Goal: Information Seeking & Learning: Learn about a topic

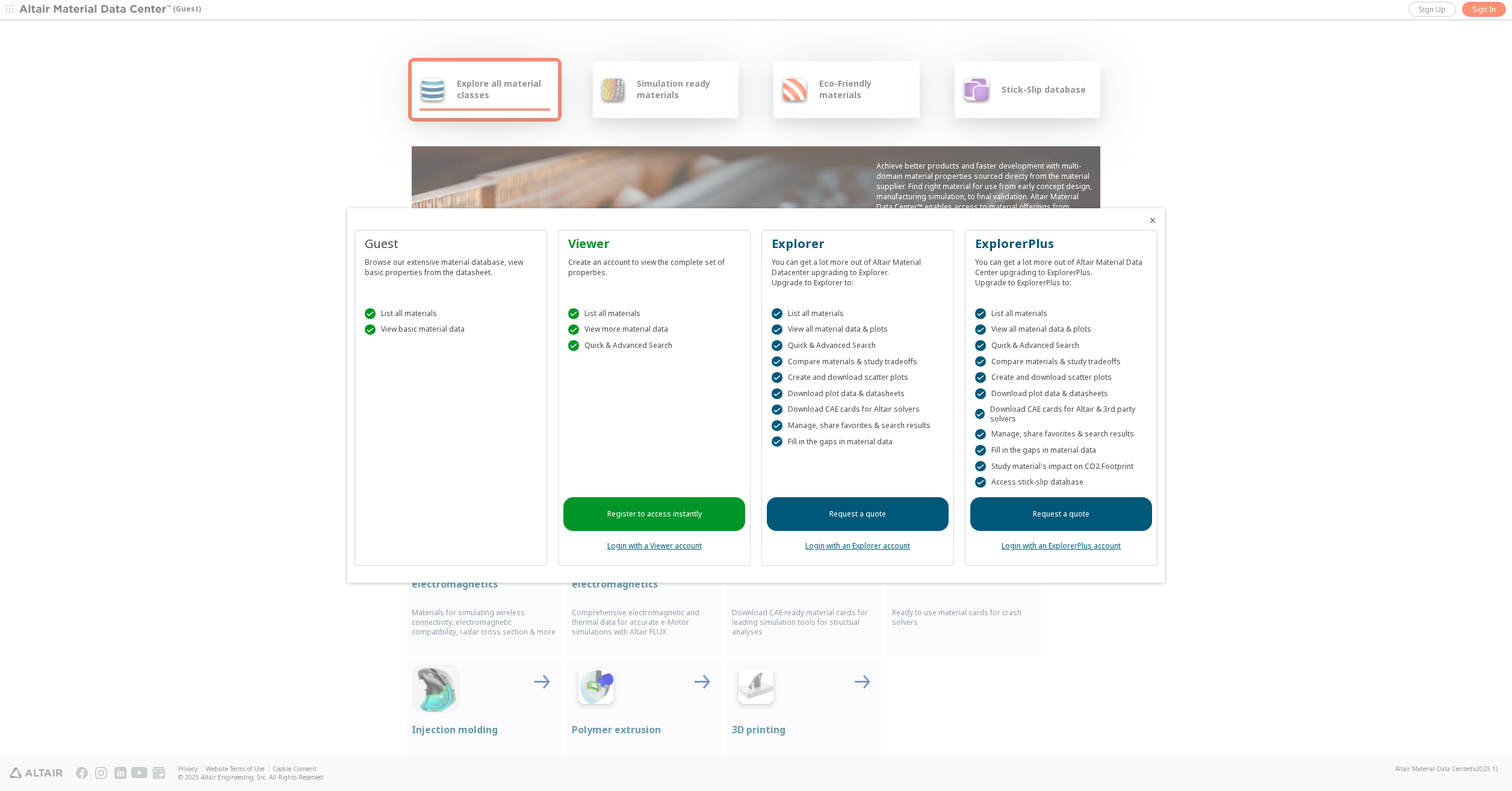
click at [1484, 9] on div at bounding box center [756, 396] width 1512 height 791
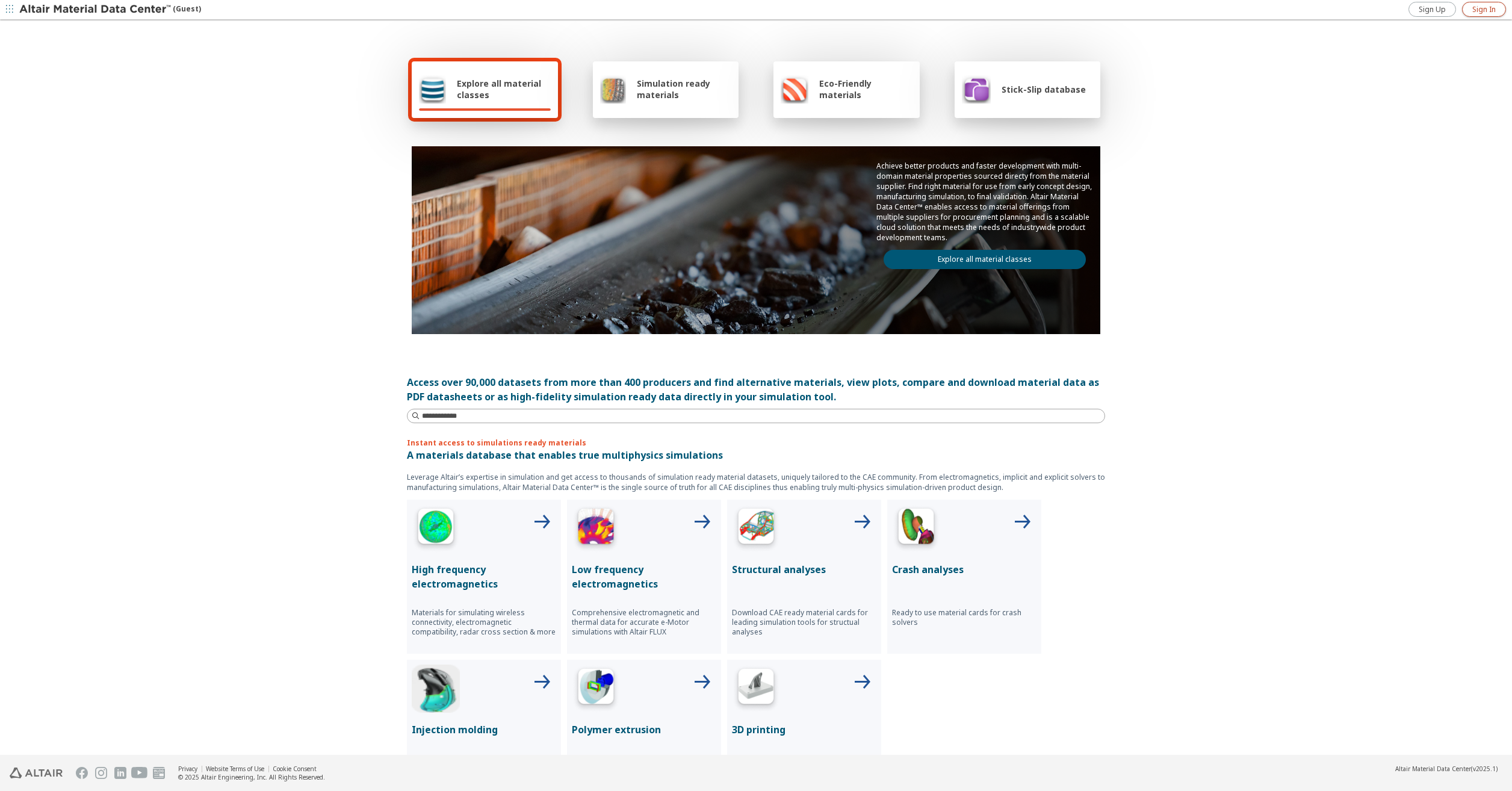
click at [1476, 5] on span "Sign In" at bounding box center [1484, 9] width 24 height 9
click at [977, 260] on link "Explore all material classes" at bounding box center [984, 260] width 202 height 19
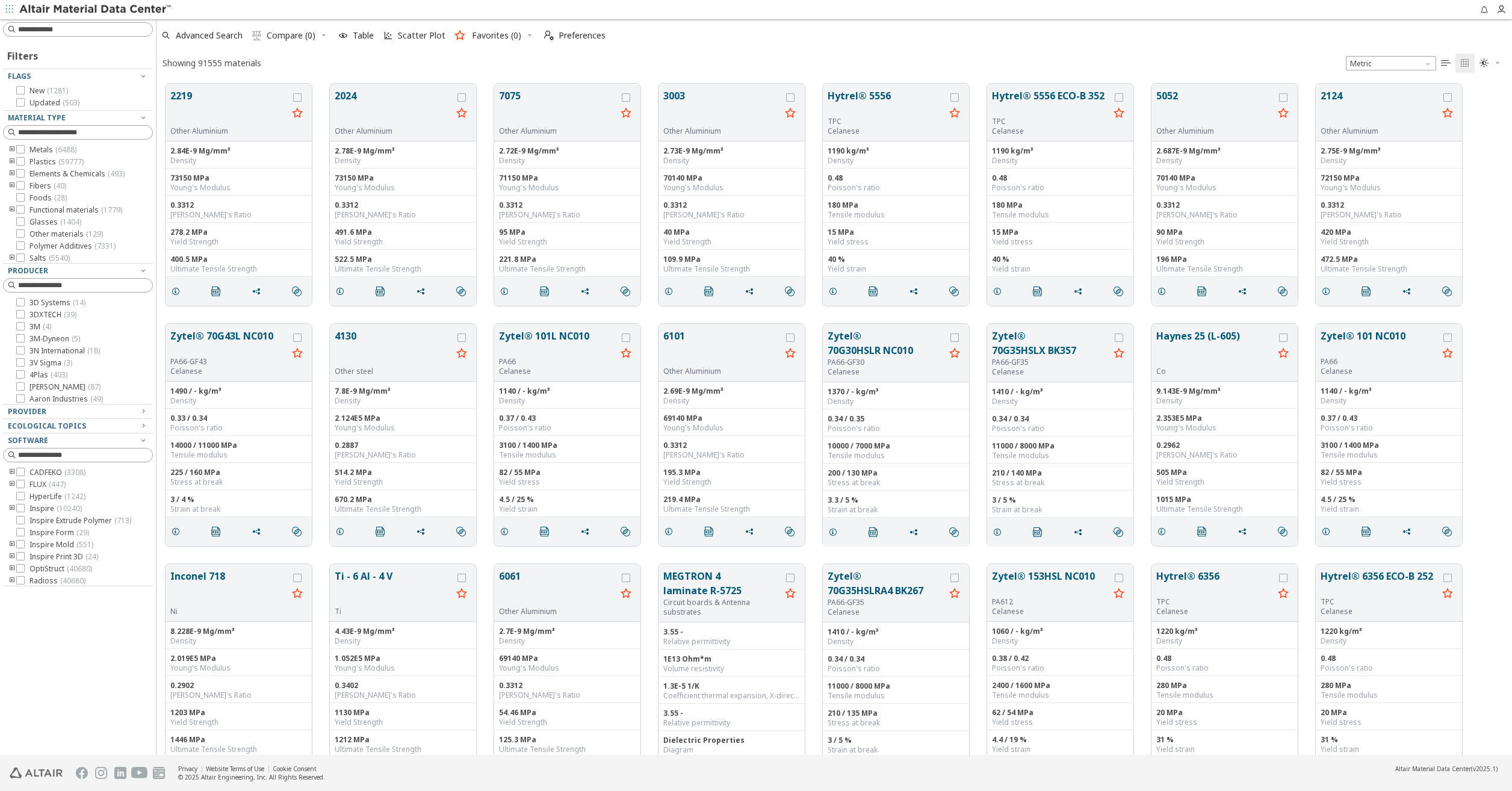
scroll to position [671, 1346]
click at [67, 30] on input at bounding box center [85, 30] width 135 height 12
type input "****"
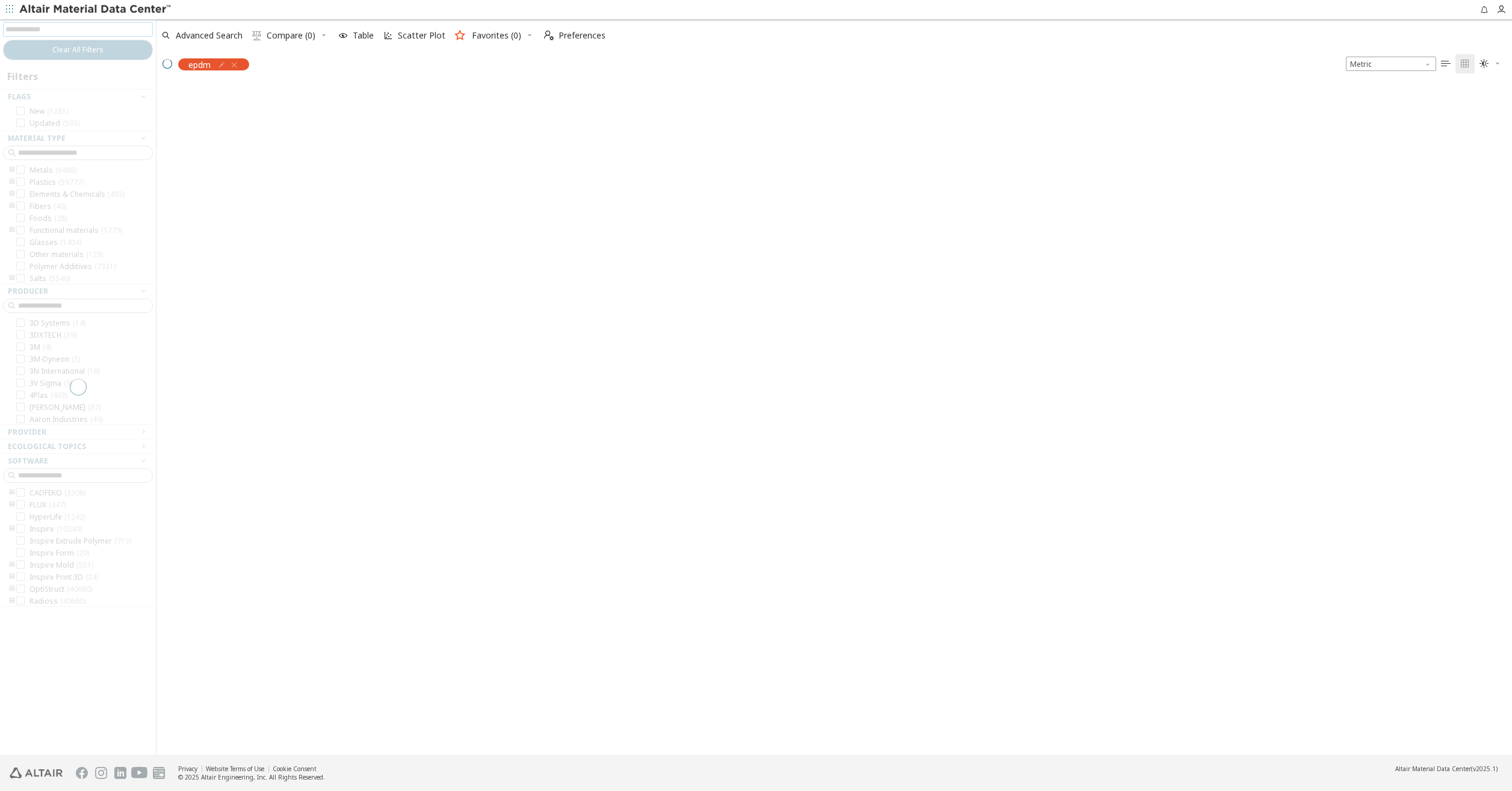
scroll to position [669, 1346]
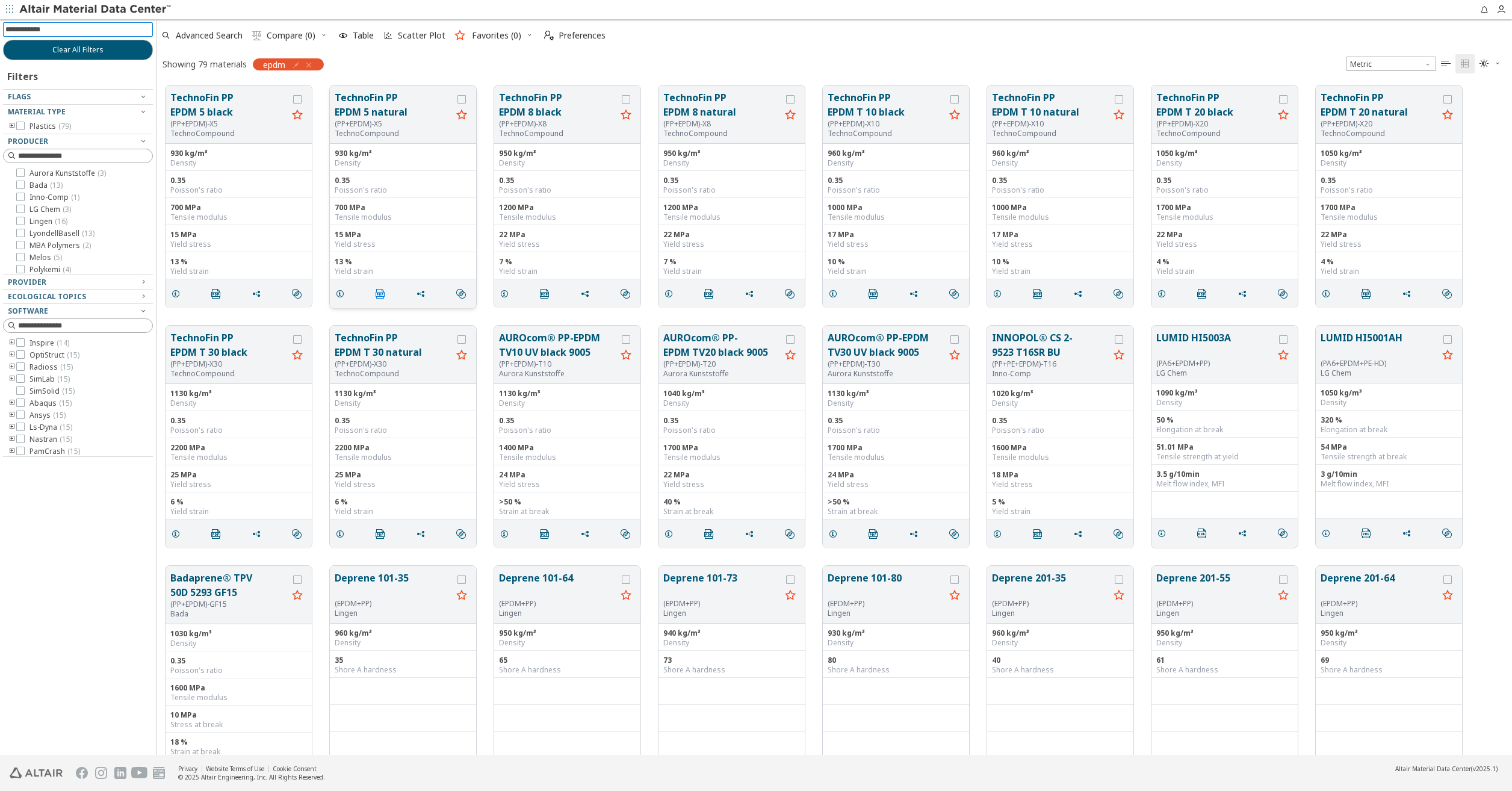
click at [385, 292] on icon "" at bounding box center [381, 293] width 9 height 9
click at [85, 29] on input at bounding box center [79, 30] width 147 height 14
type input "*****"
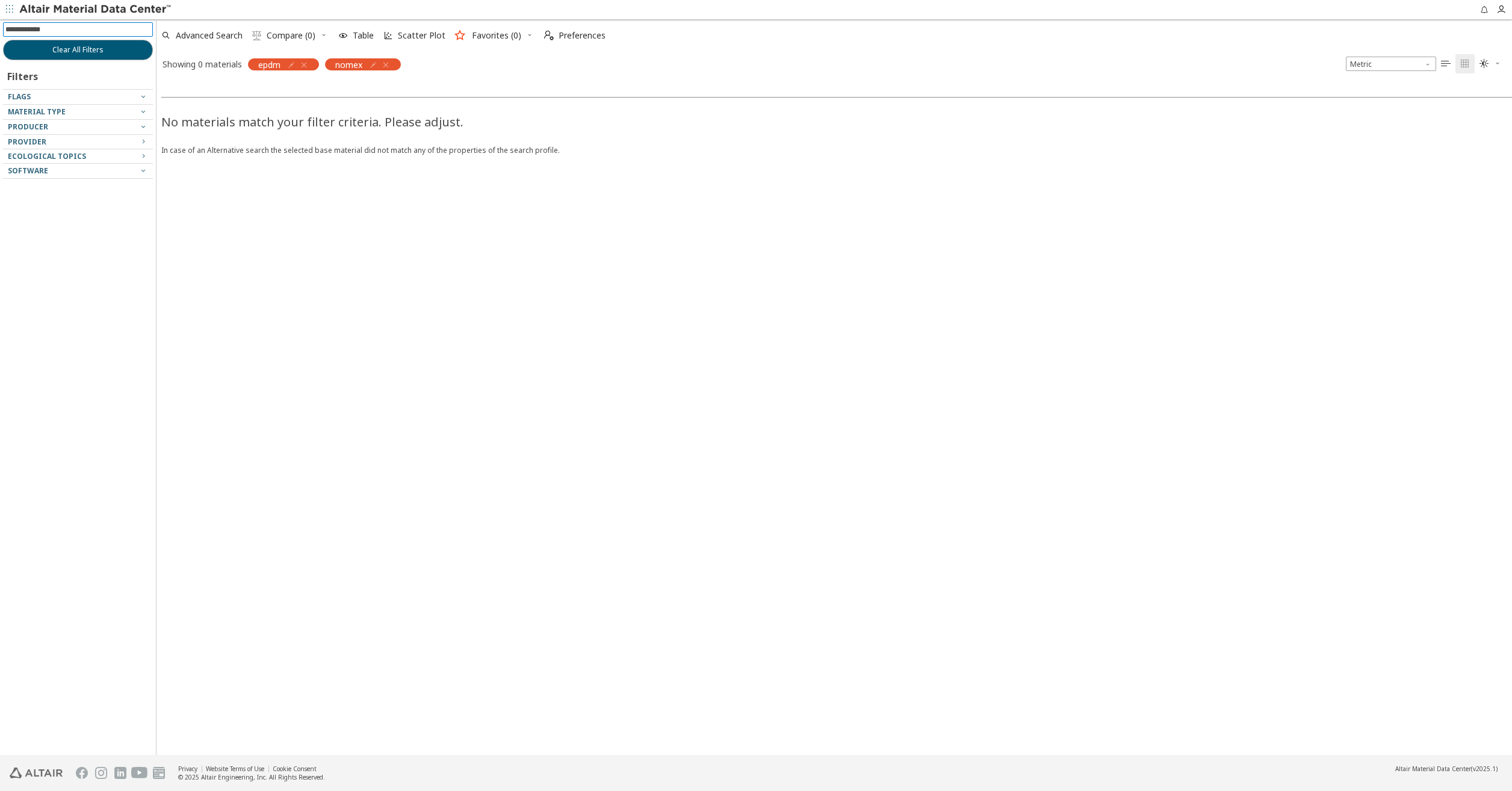
click at [309, 69] on icon "button" at bounding box center [304, 65] width 9 height 9
click at [310, 65] on icon "button" at bounding box center [309, 65] width 9 height 9
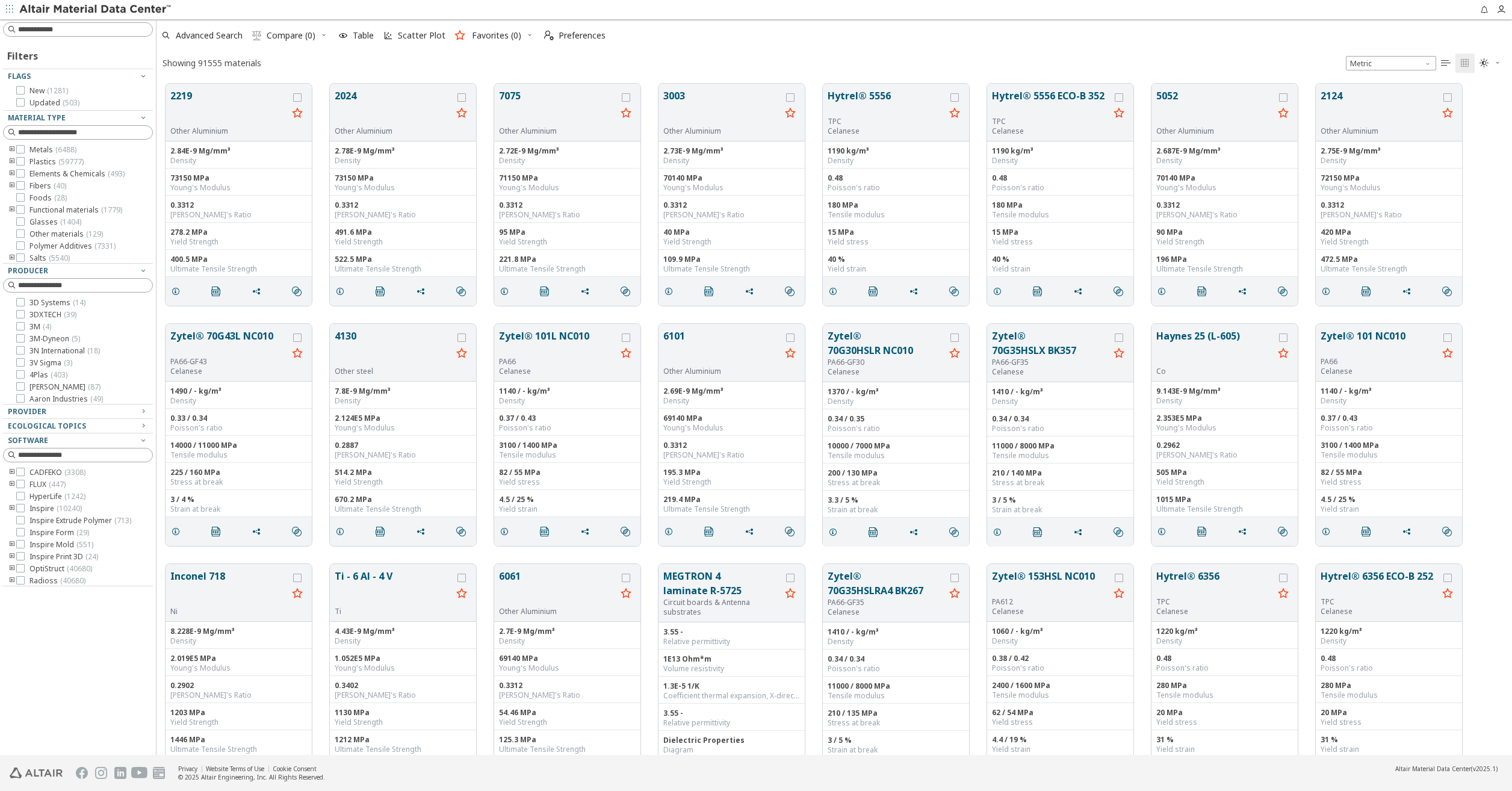
scroll to position [9, 9]
click at [149, 317] on div "Filters Flags New ( 1281 ) Updated ( 503 ) Material Type Metals ( 6488 ) Plasti…" at bounding box center [756, 387] width 1512 height 736
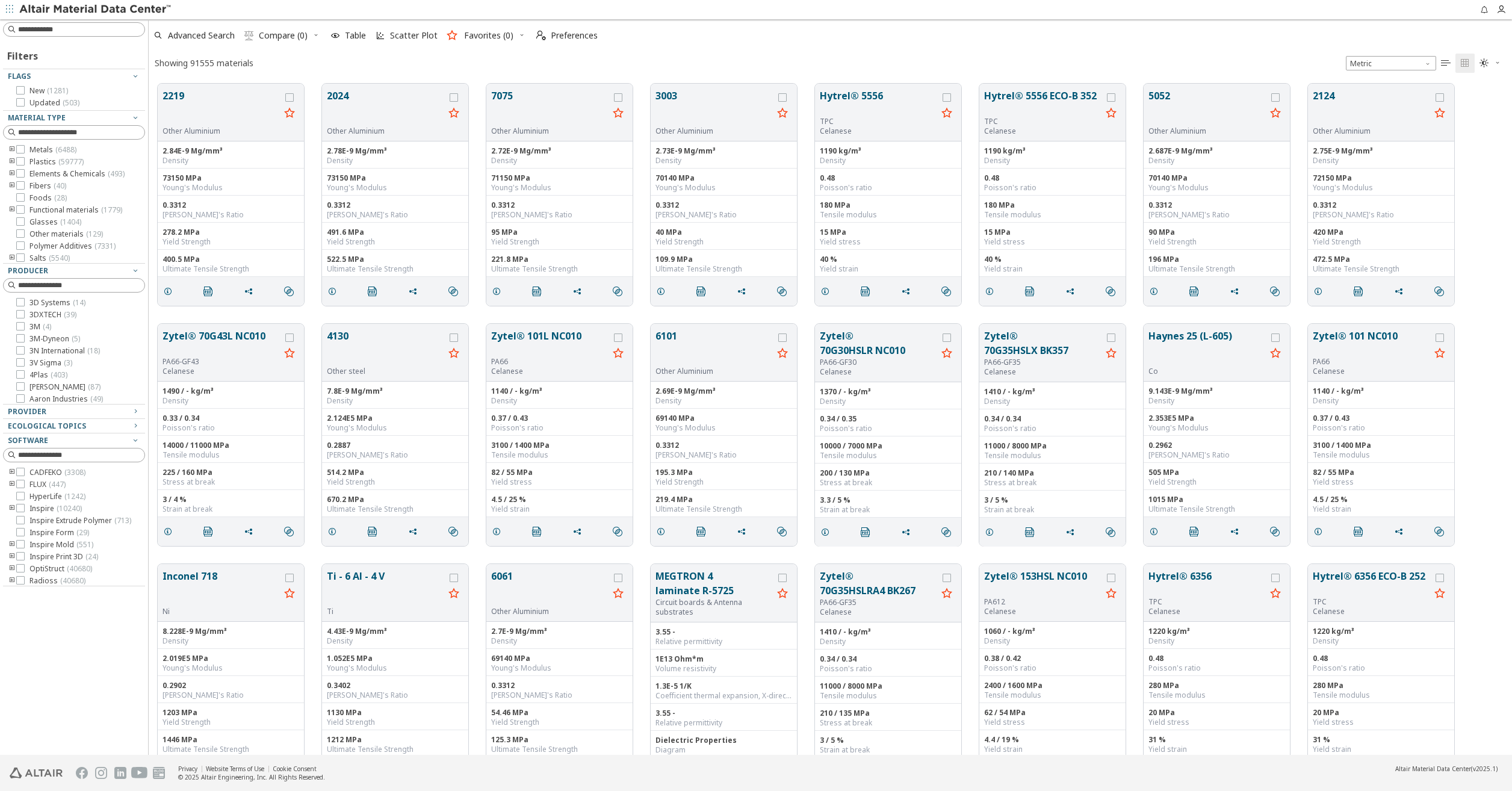
scroll to position [671, 1355]
click at [151, 315] on div "Zytel® 70G43L NC010 PA66-GF43 Celanese 1490 / - kg/m³ Density 0.33 / 0.34 Poiss…" at bounding box center [830, 435] width 1363 height 240
drag, startPoint x: 147, startPoint y: 319, endPoint x: 157, endPoint y: 322, distance: 10.4
click at [157, 322] on div "Filters Flags New ( 1281 ) Updated ( 503 ) Material Type Metals ( 6488 ) Plasti…" at bounding box center [756, 387] width 1512 height 736
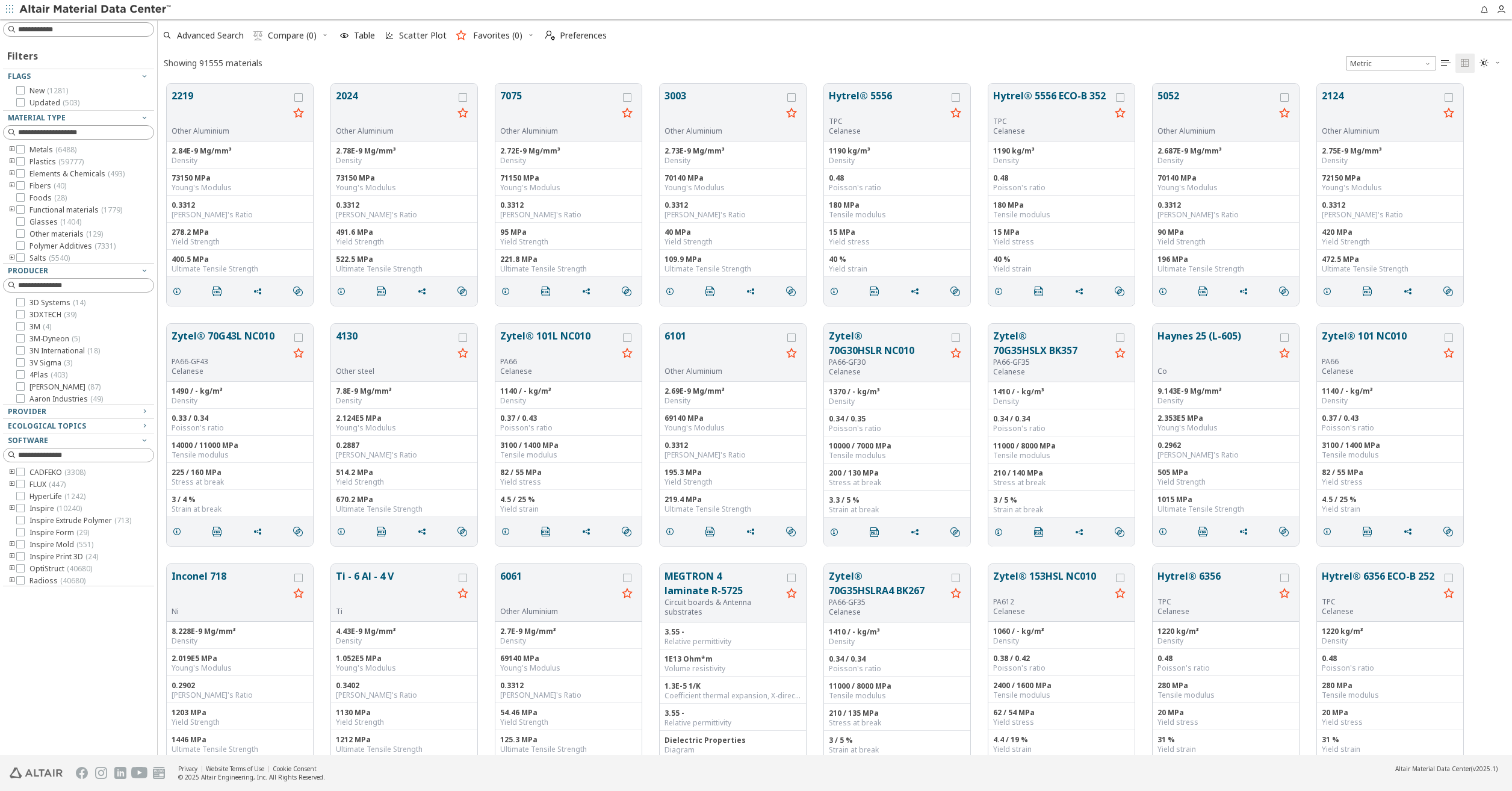
scroll to position [671, 1345]
